Goal: Find contact information: Find contact information

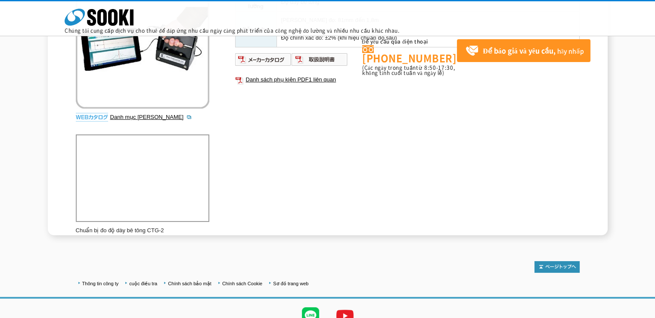
scroll to position [202, 0]
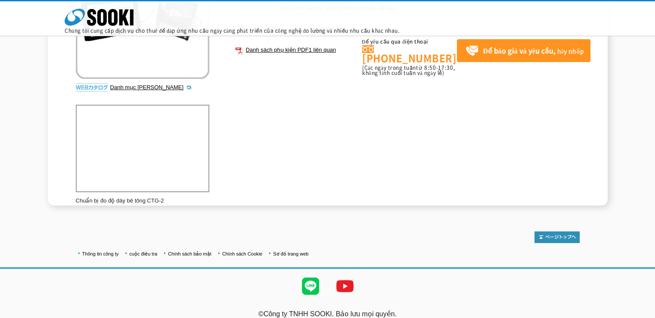
drag, startPoint x: 362, startPoint y: 61, endPoint x: 447, endPoint y: 67, distance: 85.5
click at [447, 67] on li "Để yêu cầu qua điện thoại 0120-856-990 (Các ngày trong tuần từ 8:50 - 17:30 , k…" at bounding box center [409, 58] width 95 height 38
click at [401, 64] on font ", không tính cuối tuần và ngày lễ)" at bounding box center [408, 70] width 93 height 13
drag, startPoint x: 362, startPoint y: 57, endPoint x: 446, endPoint y: 68, distance: 85.1
click at [446, 68] on li "Để yêu cầu qua điện thoại 0120-856-990 (Các ngày trong tuần từ 8:50 - 17:30 , k…" at bounding box center [409, 58] width 95 height 38
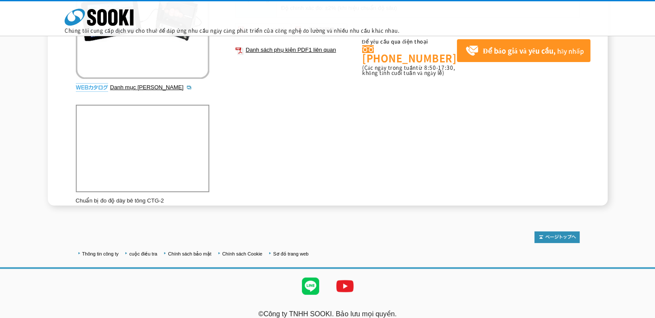
click at [411, 67] on font ", không tính cuối tuần và ngày lễ)" at bounding box center [408, 70] width 93 height 13
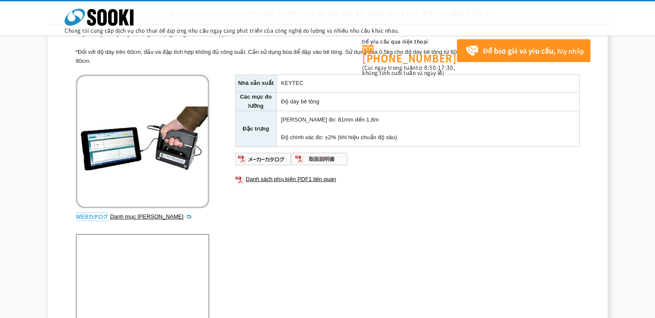
scroll to position [0, 0]
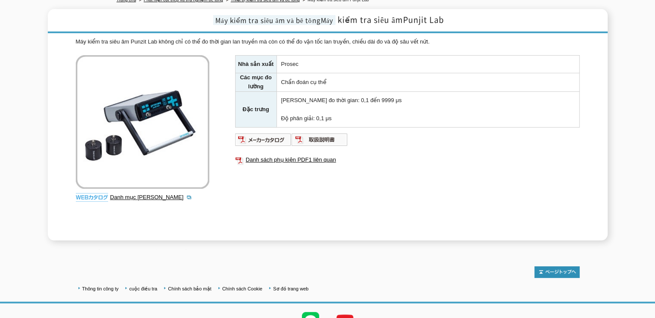
scroll to position [179, 0]
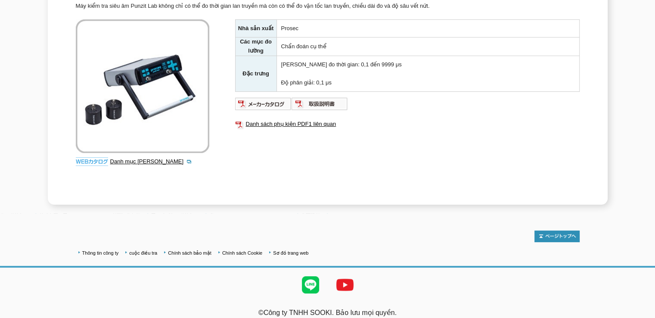
click at [448, 134] on div "Nhà sản xuất Prosec Các mục đo lường Chẩn đoán cụ thể Đặc trưng Phạm vi đo thời…" at bounding box center [407, 111] width 345 height 185
